Goal: Transaction & Acquisition: Purchase product/service

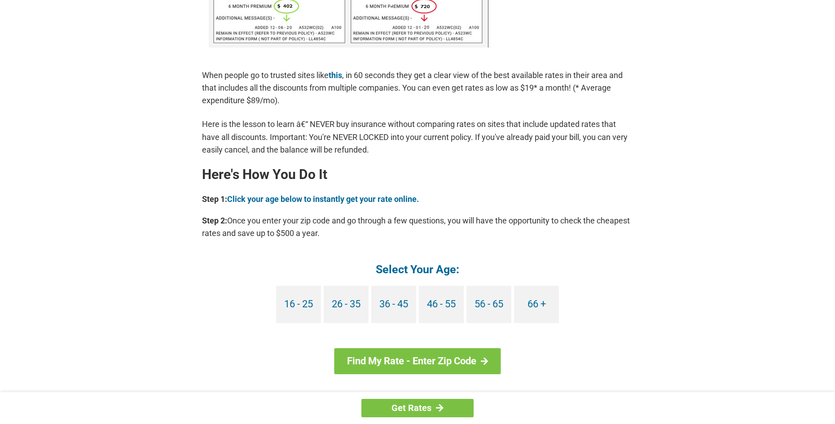
scroll to position [673, 0]
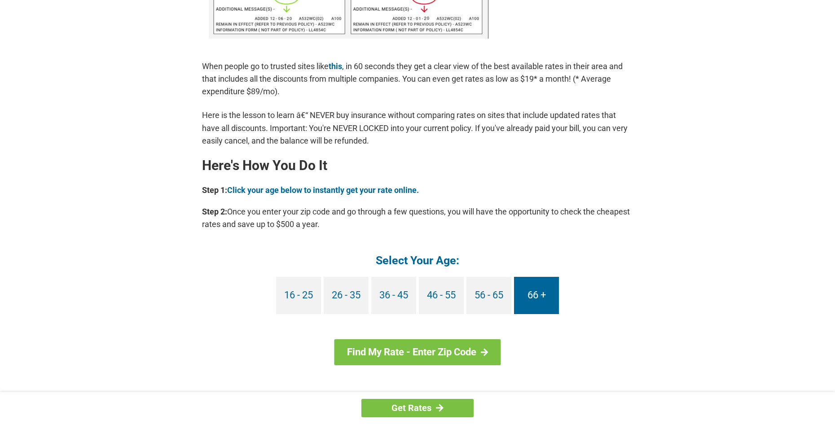
click at [541, 297] on link "66 +" at bounding box center [536, 295] width 45 height 37
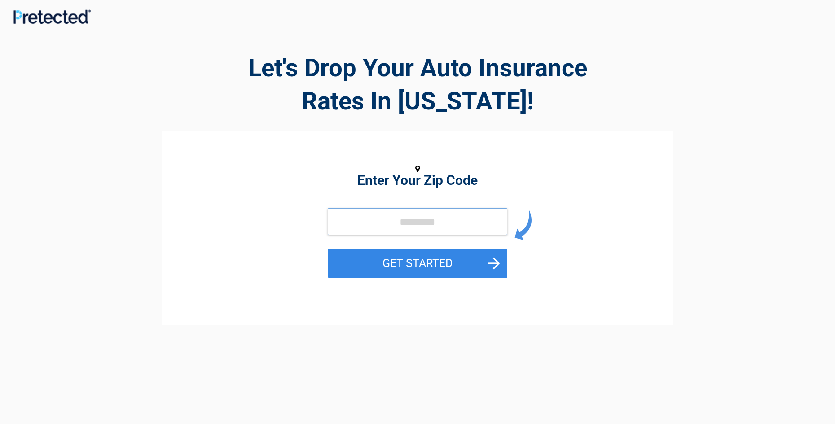
click at [365, 220] on input "tel" at bounding box center [418, 221] width 180 height 27
type input "*****"
click at [490, 259] on button "GET STARTED" at bounding box center [418, 263] width 180 height 29
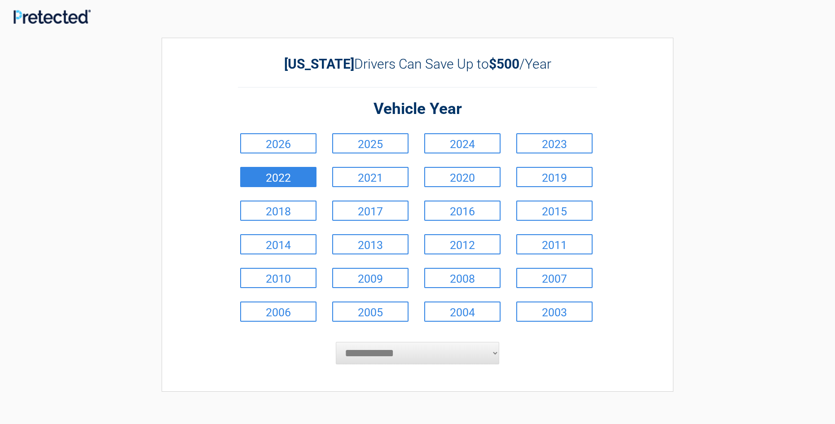
click at [292, 177] on link "2022" at bounding box center [278, 177] width 76 height 20
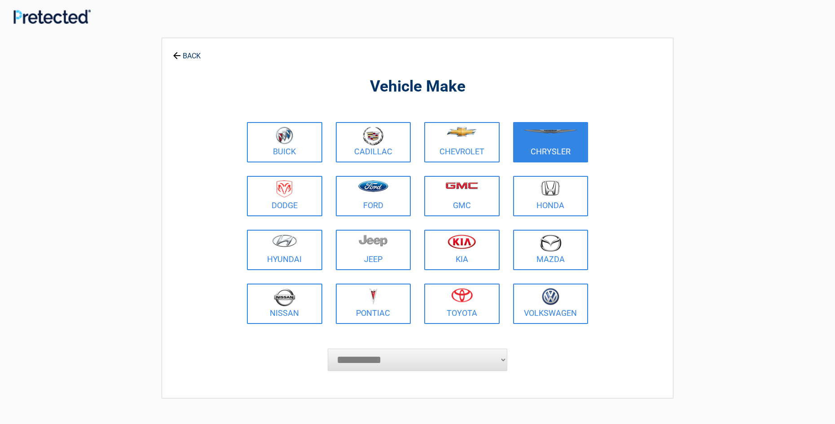
drag, startPoint x: 467, startPoint y: 141, endPoint x: 549, endPoint y: 136, distance: 81.5
click at [473, 141] on figure at bounding box center [462, 137] width 65 height 20
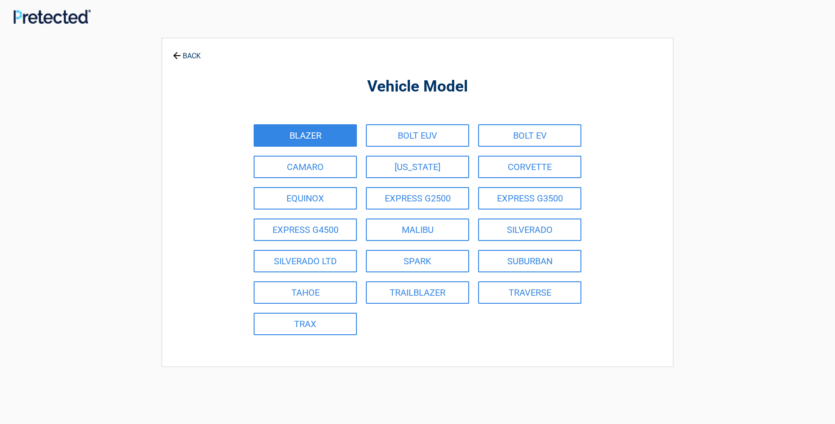
click at [300, 137] on link "BLAZER" at bounding box center [305, 135] width 103 height 22
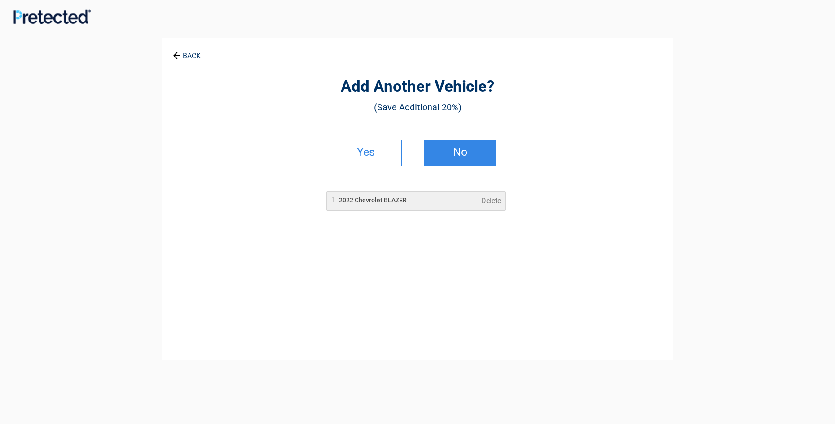
drag, startPoint x: 471, startPoint y: 150, endPoint x: 457, endPoint y: 154, distance: 14.5
click at [457, 154] on h2 "No" at bounding box center [460, 152] width 53 height 6
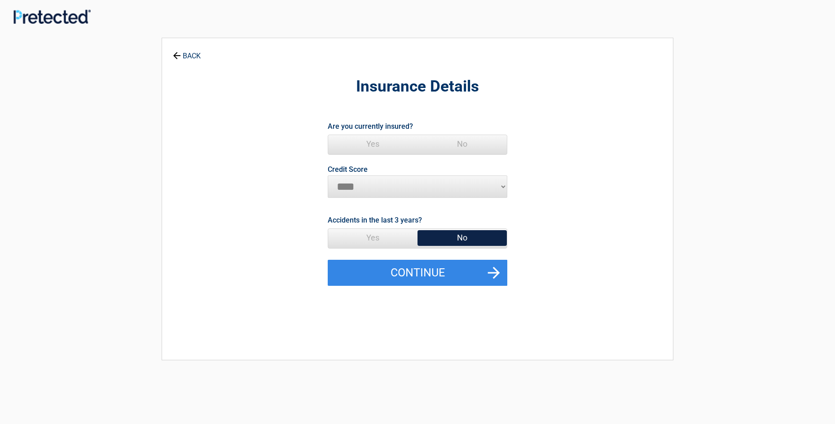
drag, startPoint x: 374, startPoint y: 145, endPoint x: 364, endPoint y: 146, distance: 10.9
click at [364, 146] on span "Yes" at bounding box center [372, 144] width 89 height 18
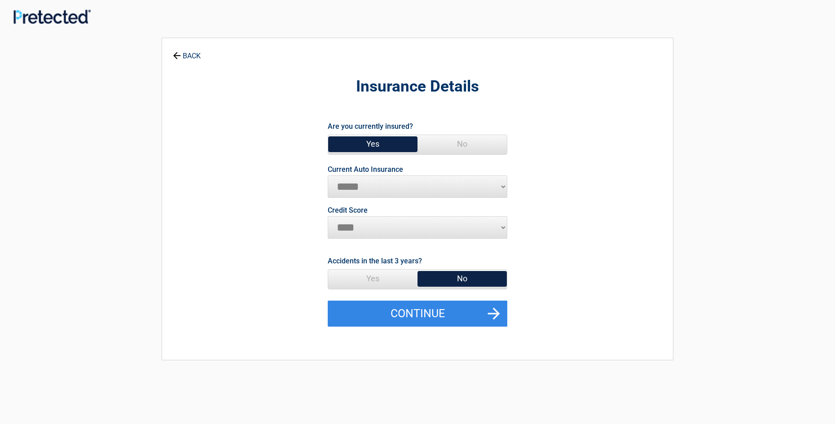
click at [501, 188] on select "**********" at bounding box center [418, 187] width 180 height 22
select select "**********"
click at [328, 176] on select "**********" at bounding box center [418, 187] width 180 height 22
click at [477, 281] on span "No" at bounding box center [461, 279] width 89 height 18
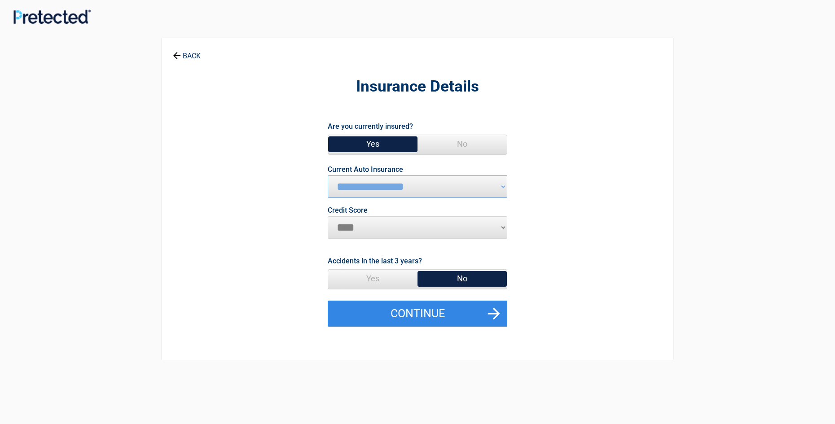
click at [461, 278] on span "No" at bounding box center [461, 279] width 89 height 18
drag, startPoint x: 461, startPoint y: 278, endPoint x: 444, endPoint y: 313, distance: 39.6
click at [444, 313] on button "Continue" at bounding box center [418, 314] width 180 height 26
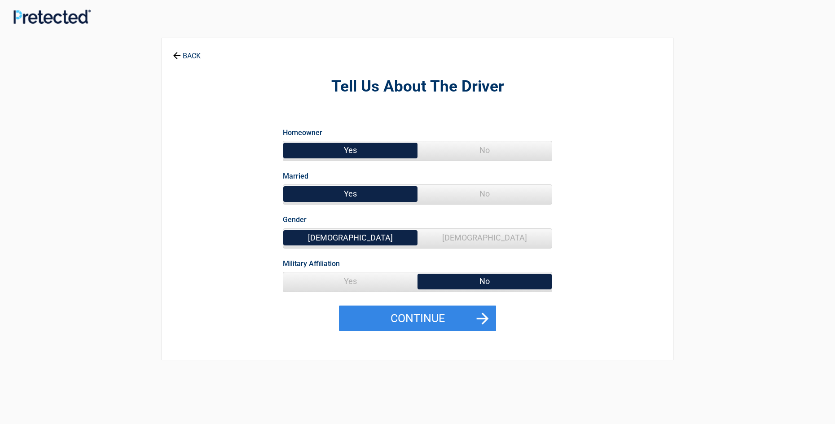
click at [377, 286] on span "Yes" at bounding box center [350, 281] width 134 height 18
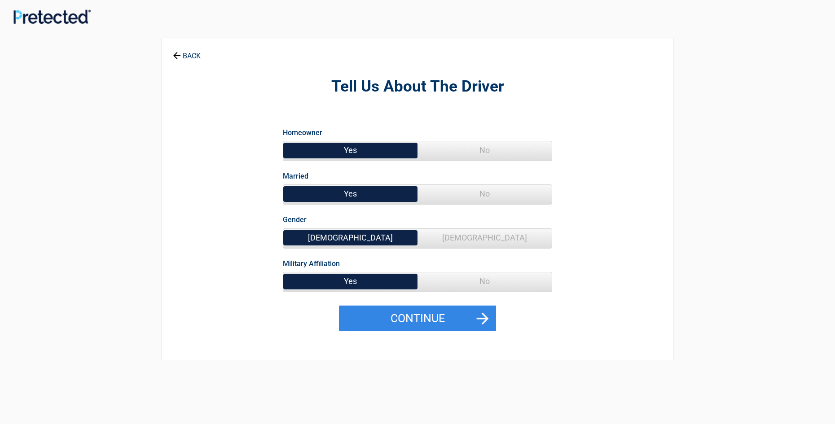
drag, startPoint x: 438, startPoint y: 320, endPoint x: 331, endPoint y: 320, distance: 106.8
drag, startPoint x: 331, startPoint y: 320, endPoint x: 721, endPoint y: 13, distance: 496.1
click at [721, 13] on div at bounding box center [417, 16] width 835 height 18
click at [415, 316] on button "Continue" at bounding box center [417, 319] width 157 height 26
